Goal: Find specific page/section: Find specific page/section

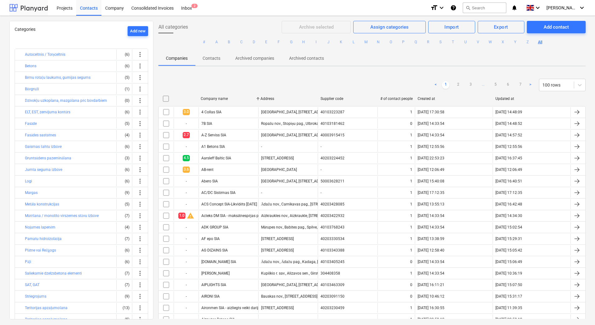
click at [36, 10] on div at bounding box center [28, 8] width 39 height 16
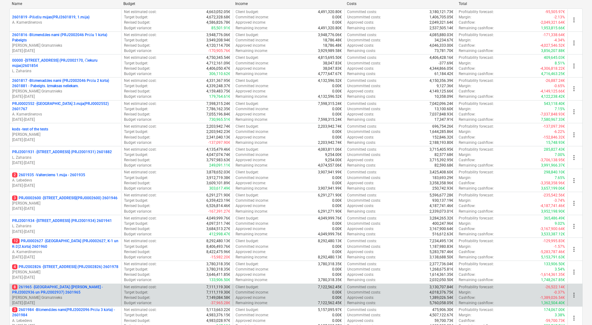
scroll to position [64, 0]
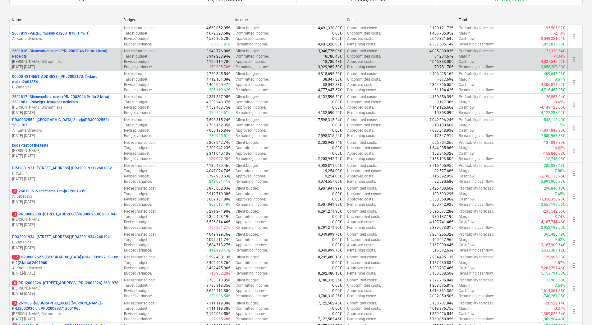
click at [55, 50] on p "2601816 - Blūmendāles nami (PRJ2002046 Prūšu 1 kārta) Pabeigts" at bounding box center [65, 54] width 107 height 11
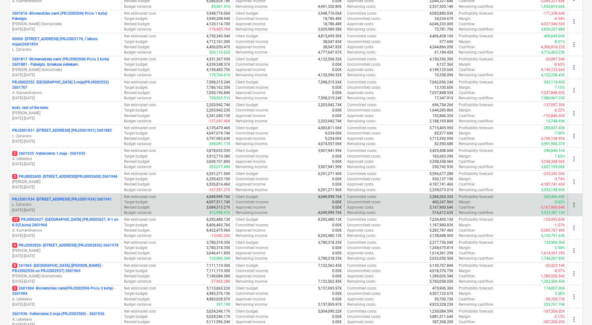
scroll to position [126, 0]
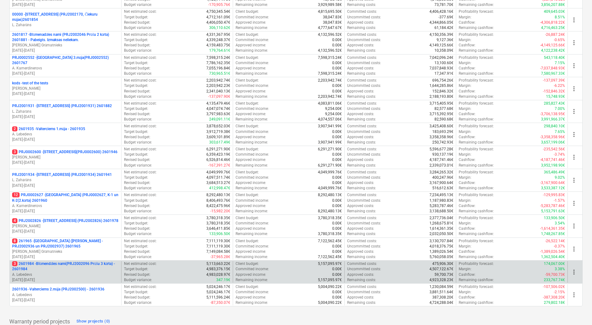
click at [61, 264] on p "3 2601984 - Blūmendāles nami(PRJ2002096 Prūšu 3 kārta) - 2601984" at bounding box center [65, 266] width 107 height 11
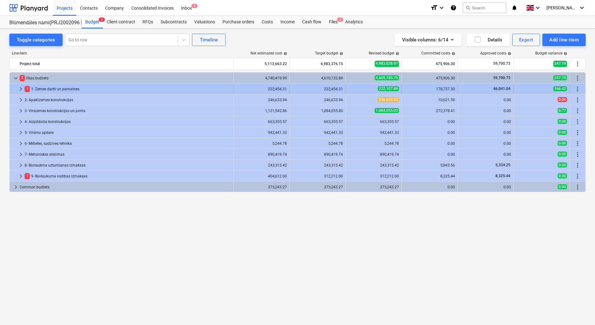
click at [21, 90] on span "keyboard_arrow_right" at bounding box center [20, 88] width 7 height 7
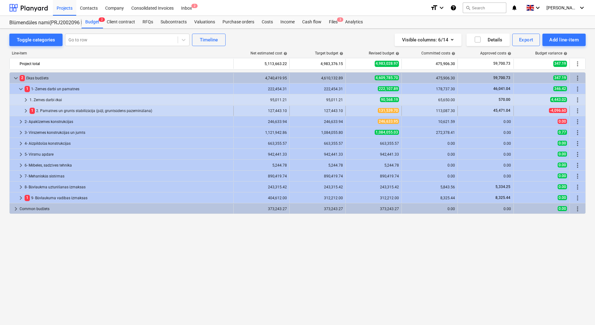
click at [26, 111] on span "keyboard_arrow_right" at bounding box center [25, 110] width 7 height 7
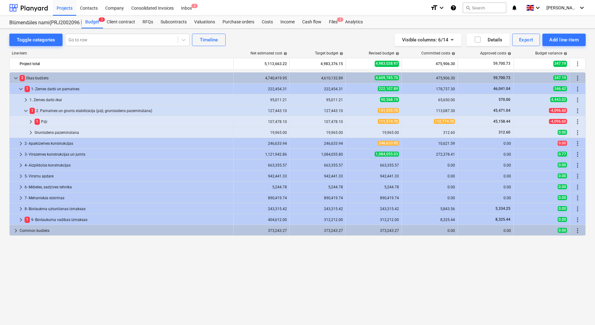
click at [26, 111] on span "keyboard_arrow_down" at bounding box center [25, 110] width 7 height 7
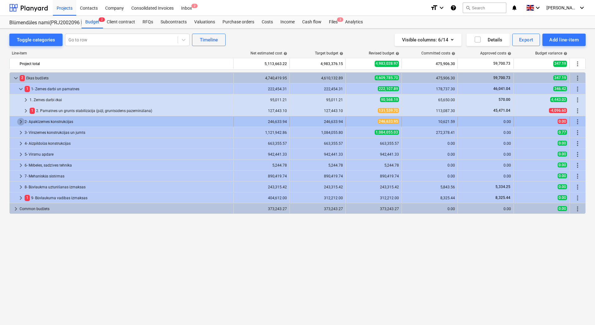
click at [18, 120] on span "keyboard_arrow_right" at bounding box center [20, 121] width 7 height 7
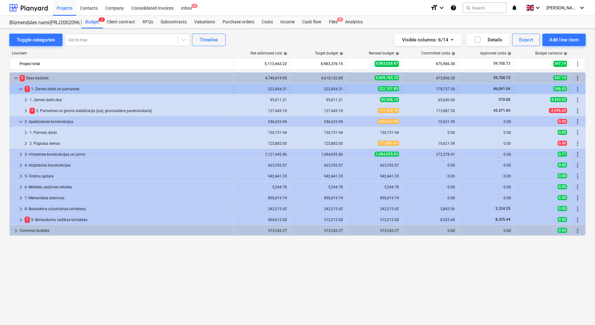
click at [21, 87] on span "keyboard_arrow_down" at bounding box center [20, 88] width 7 height 7
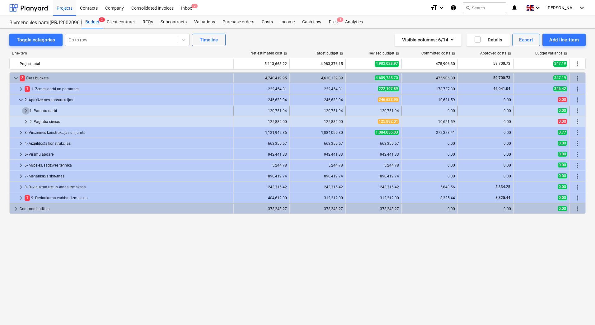
click at [26, 110] on span "keyboard_arrow_right" at bounding box center [25, 110] width 7 height 7
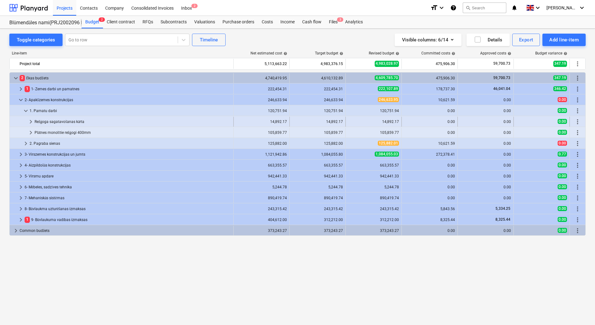
click at [30, 122] on span "keyboard_arrow_right" at bounding box center [30, 121] width 7 height 7
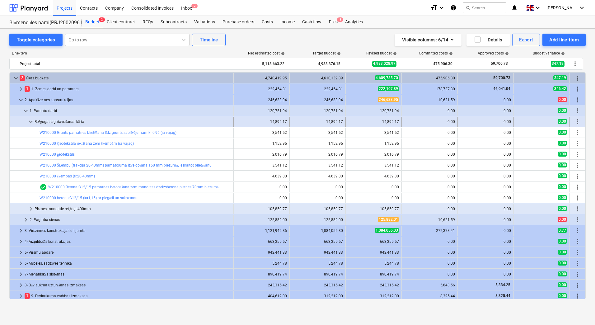
click at [32, 123] on span "keyboard_arrow_down" at bounding box center [30, 121] width 7 height 7
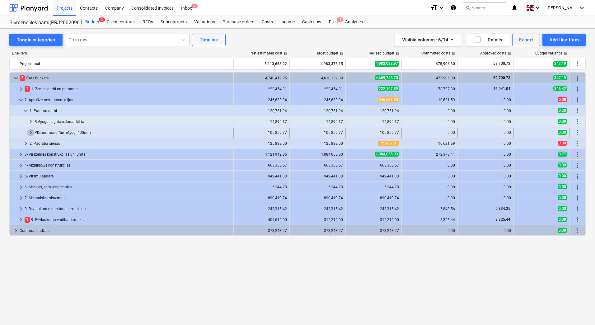
click at [30, 134] on span "keyboard_arrow_right" at bounding box center [30, 132] width 7 height 7
